Goal: Information Seeking & Learning: Learn about a topic

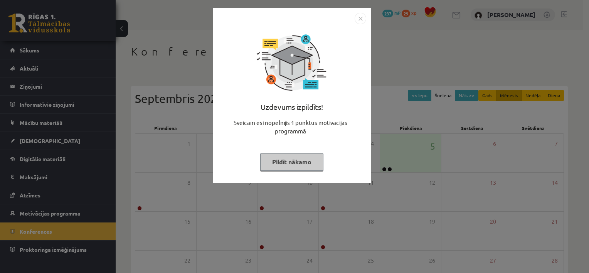
click at [288, 163] on button "Pildīt nākamo" at bounding box center [291, 162] width 63 height 18
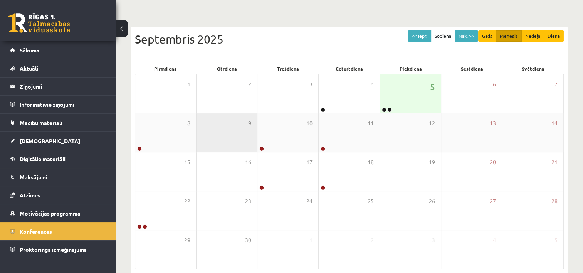
scroll to position [56, 0]
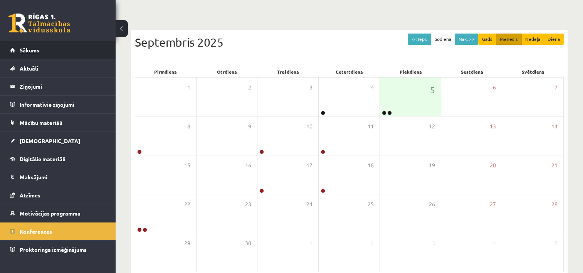
click at [31, 49] on span "Sākums" at bounding box center [30, 50] width 20 height 7
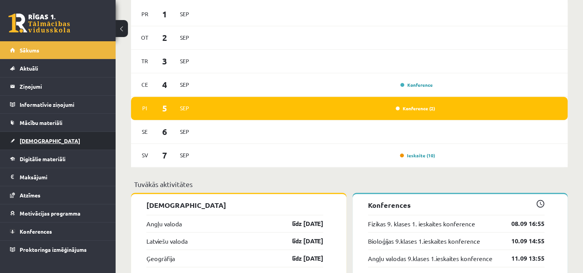
scroll to position [578, 0]
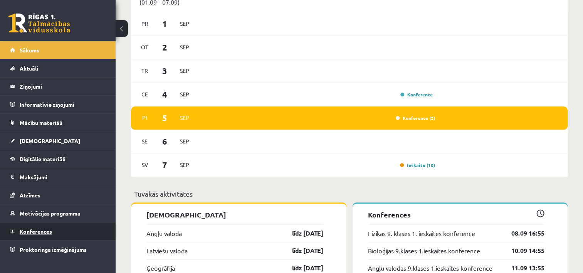
click at [39, 231] on span "Konferences" at bounding box center [36, 231] width 32 height 7
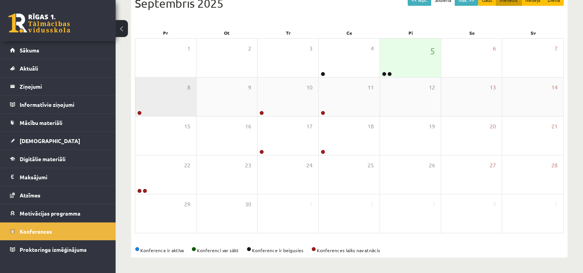
scroll to position [95, 0]
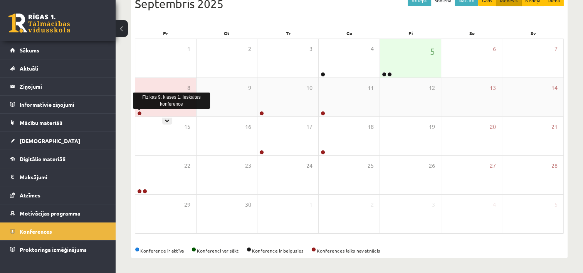
click at [138, 112] on link at bounding box center [139, 113] width 5 height 5
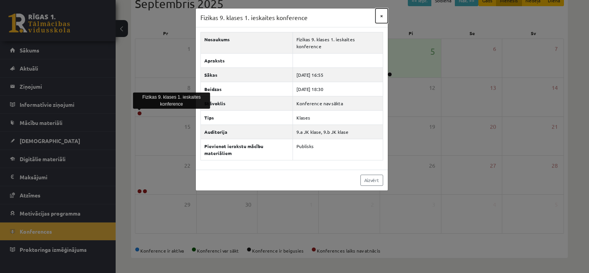
click at [381, 15] on button "×" at bounding box center [382, 15] width 12 height 15
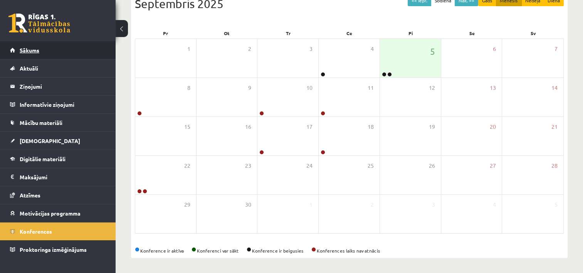
click at [30, 50] on span "Sākums" at bounding box center [30, 50] width 20 height 7
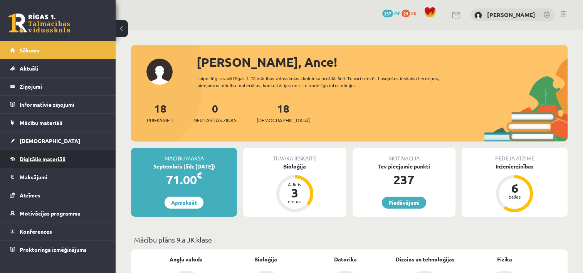
click at [45, 162] on link "Digitālie materiāli" at bounding box center [58, 159] width 96 height 18
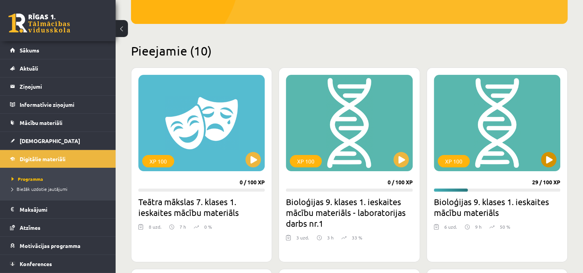
scroll to position [154, 0]
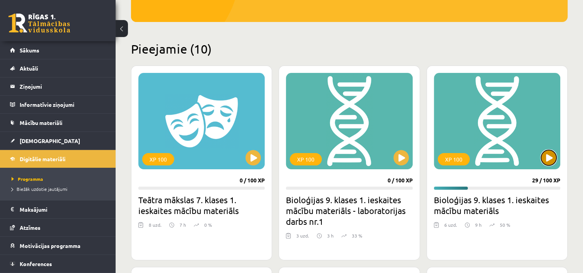
click at [549, 159] on button at bounding box center [548, 157] width 15 height 15
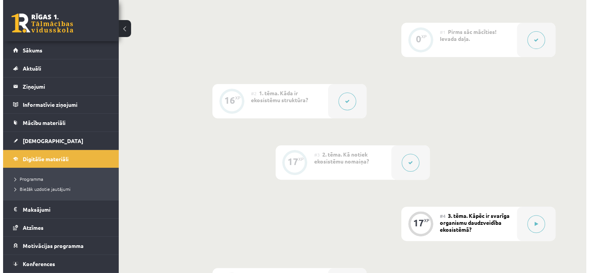
scroll to position [193, 0]
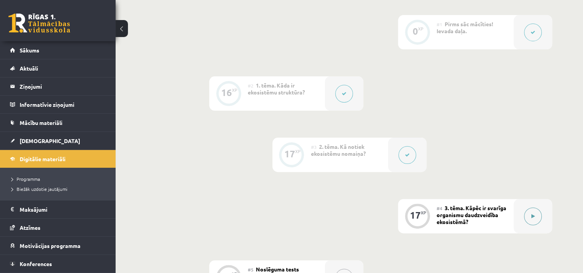
click at [533, 217] on icon at bounding box center [533, 216] width 3 height 5
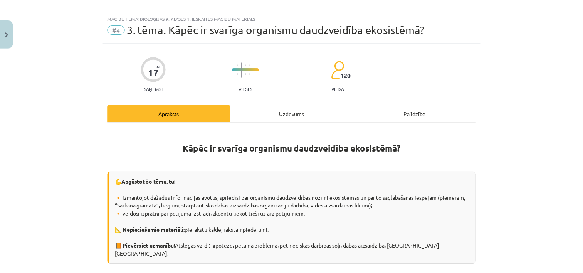
scroll to position [0, 0]
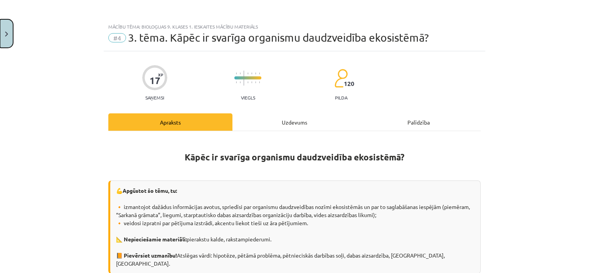
click at [9, 39] on button "Close" at bounding box center [6, 33] width 13 height 29
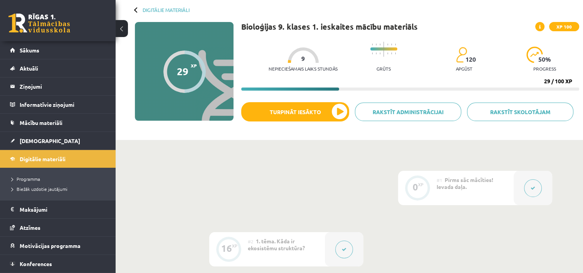
scroll to position [39, 0]
